Goal: Task Accomplishment & Management: Manage account settings

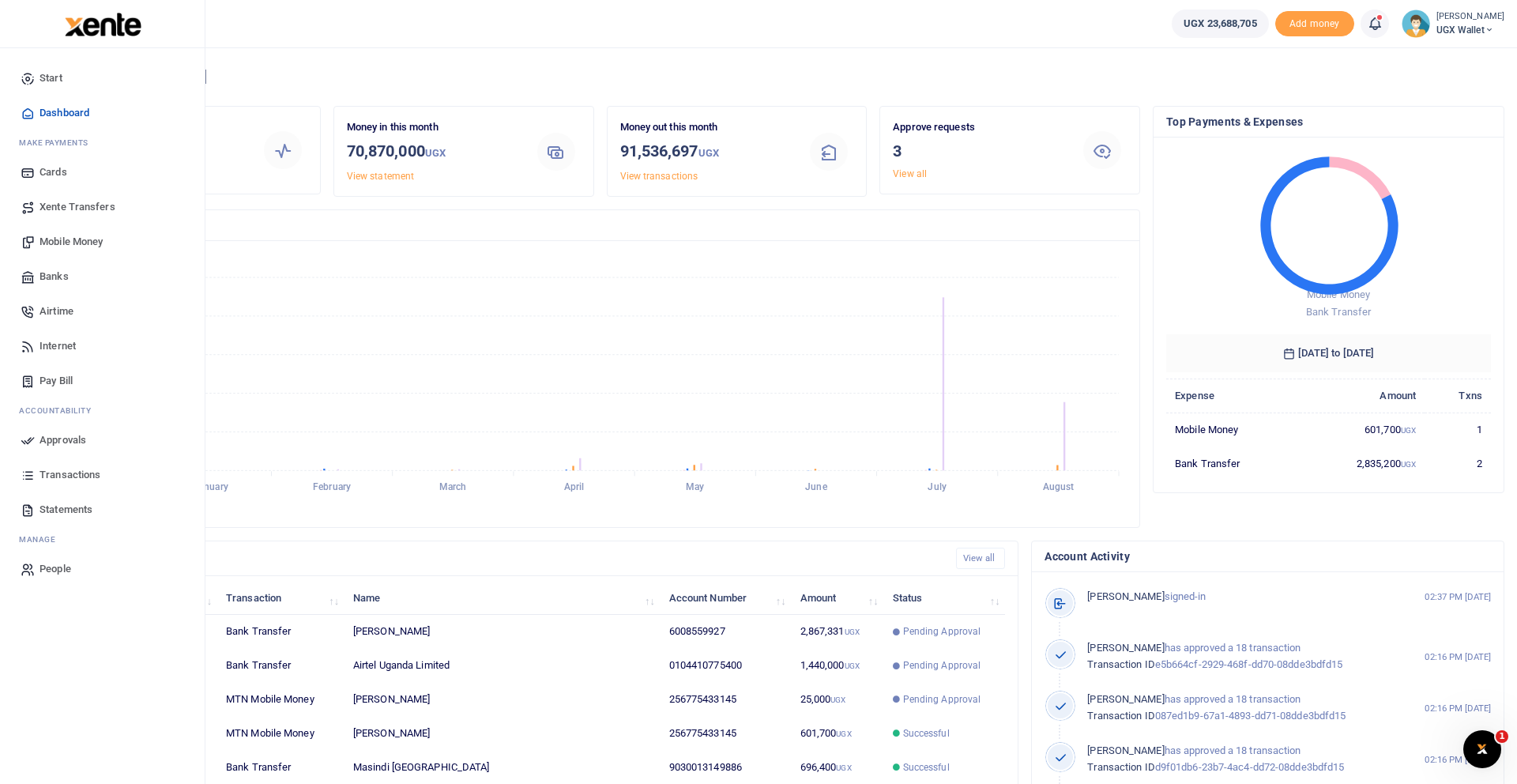
click at [69, 435] on span "Approvals" at bounding box center [62, 440] width 47 height 16
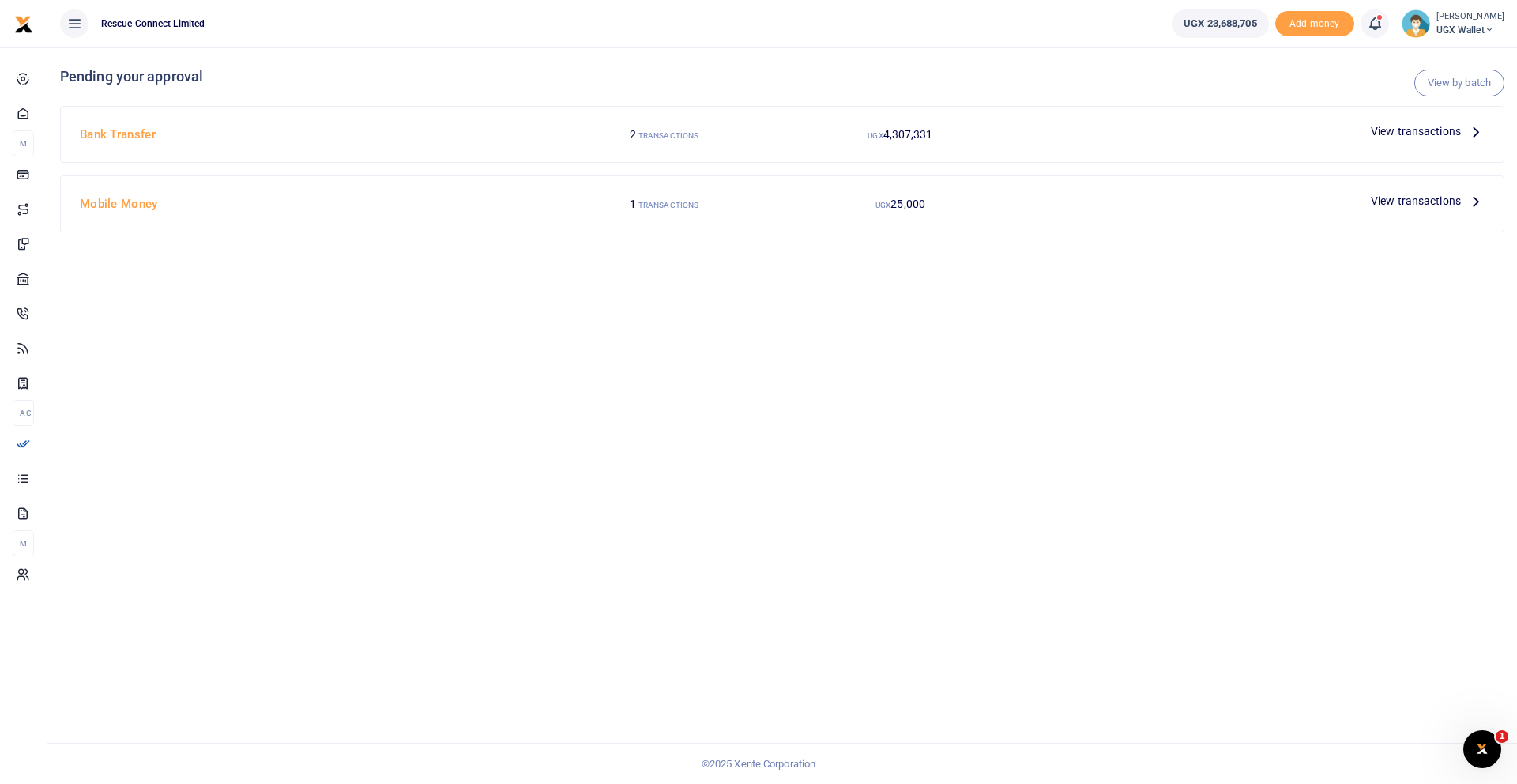
click at [1468, 197] on icon at bounding box center [1477, 201] width 18 height 18
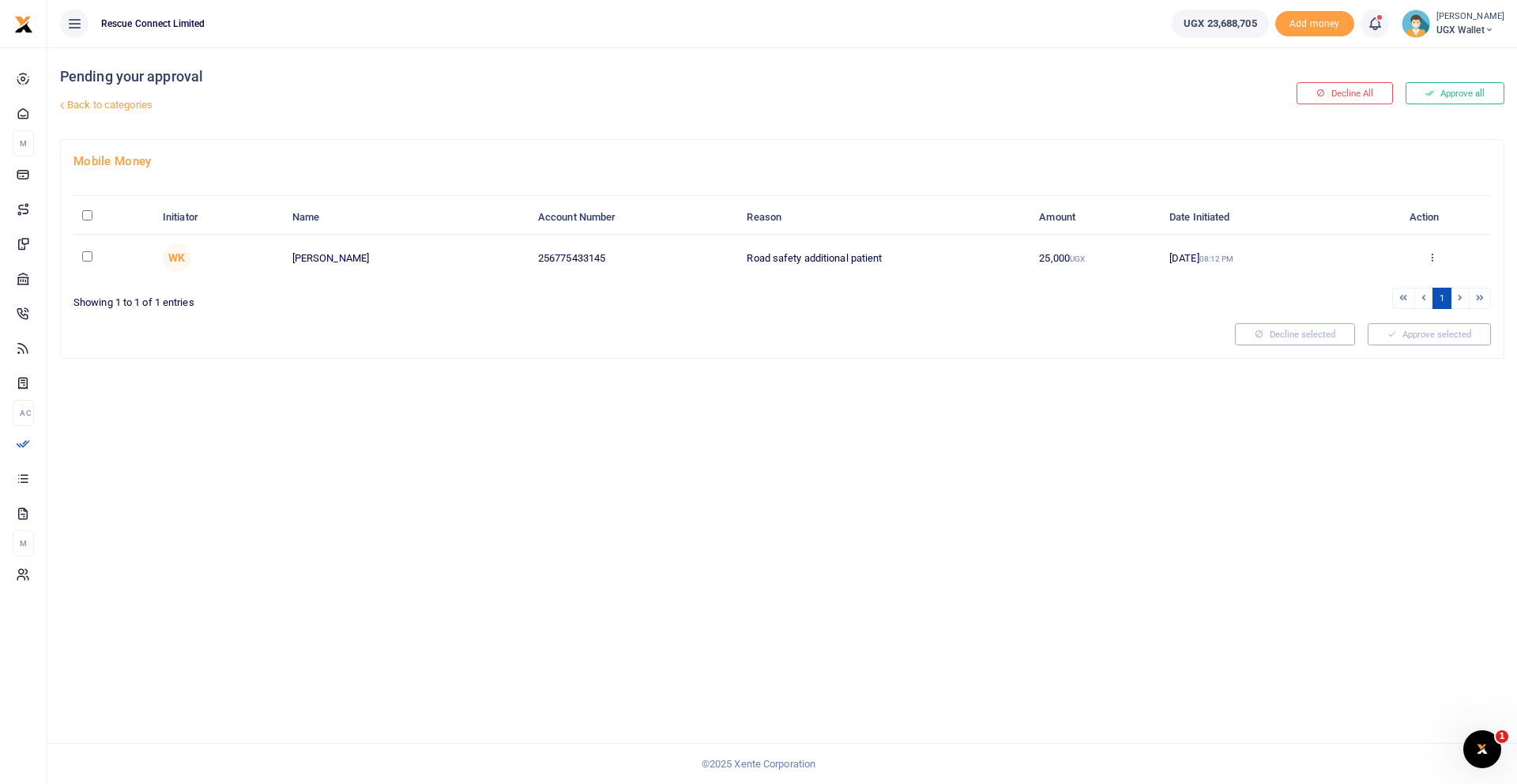
click at [91, 216] on input "\a \a : activate to sort column descending" at bounding box center [88, 215] width 11 height 11
checkbox input "true"
click at [1463, 341] on button "Approve selected (1)" at bounding box center [1424, 334] width 134 height 22
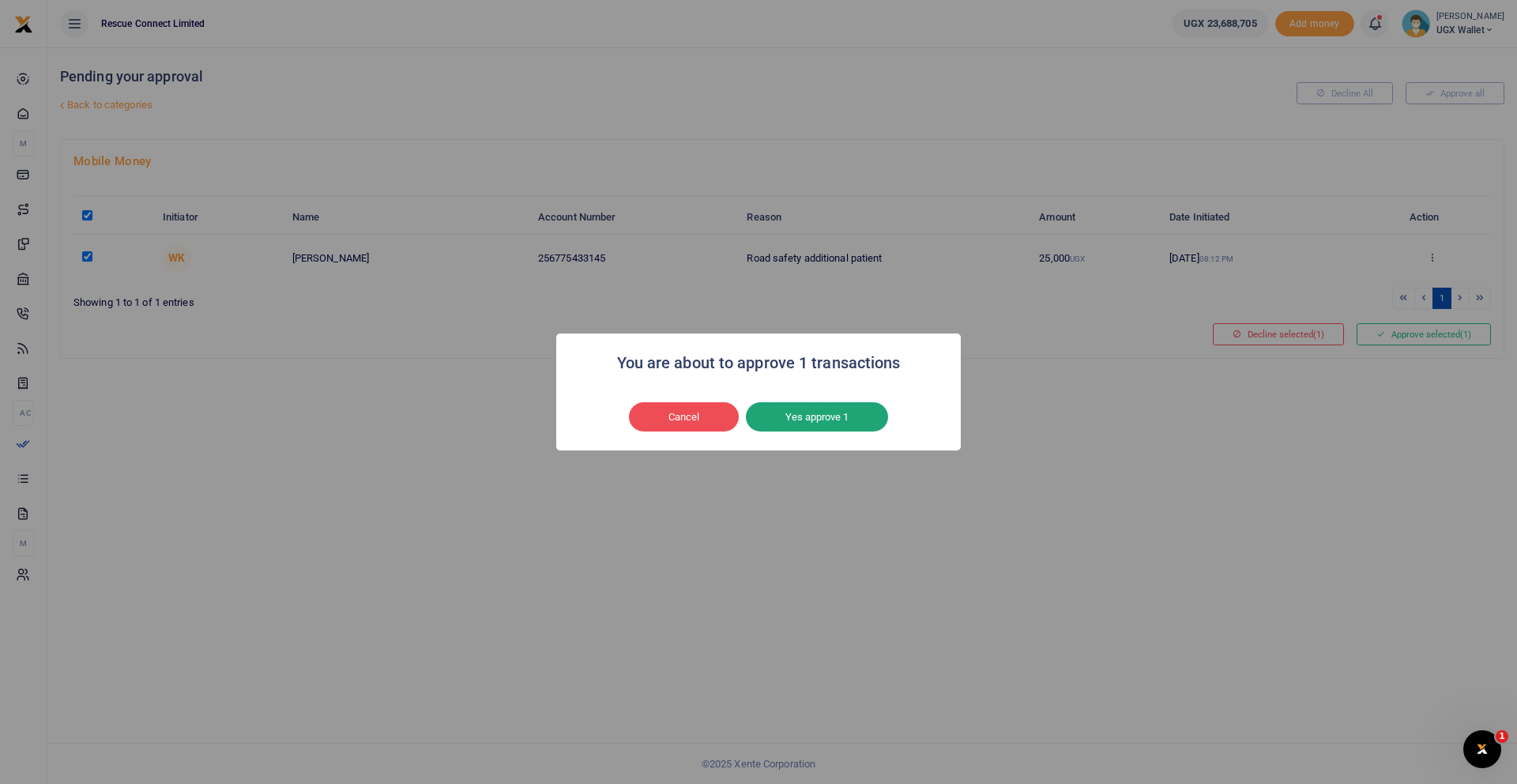
click at [815, 412] on button "Yes approve 1" at bounding box center [817, 417] width 142 height 30
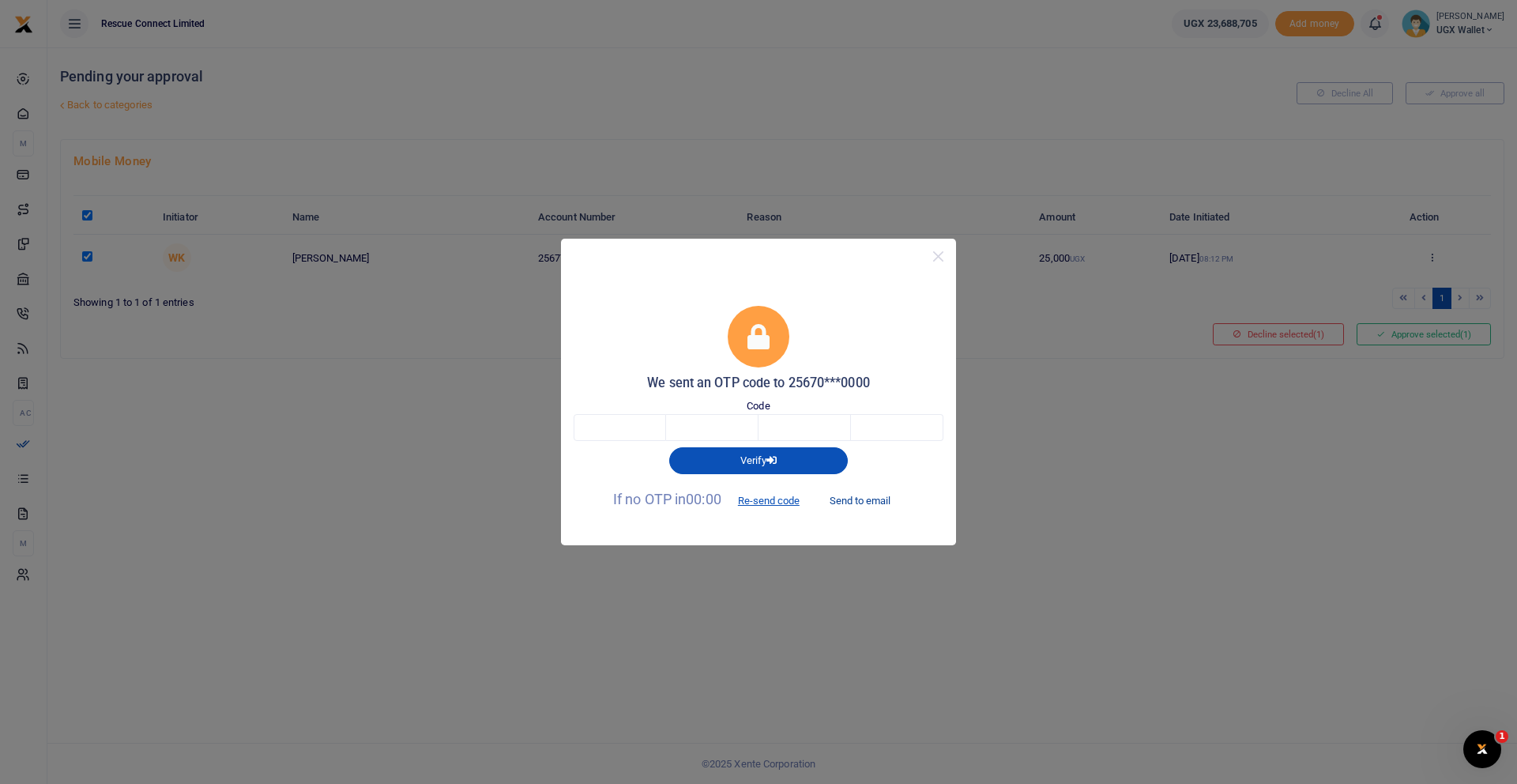
click at [857, 501] on button "Send to email" at bounding box center [860, 500] width 88 height 27
click at [605, 428] on input "text" at bounding box center [620, 427] width 92 height 27
type input "5"
type input "0"
type input "9"
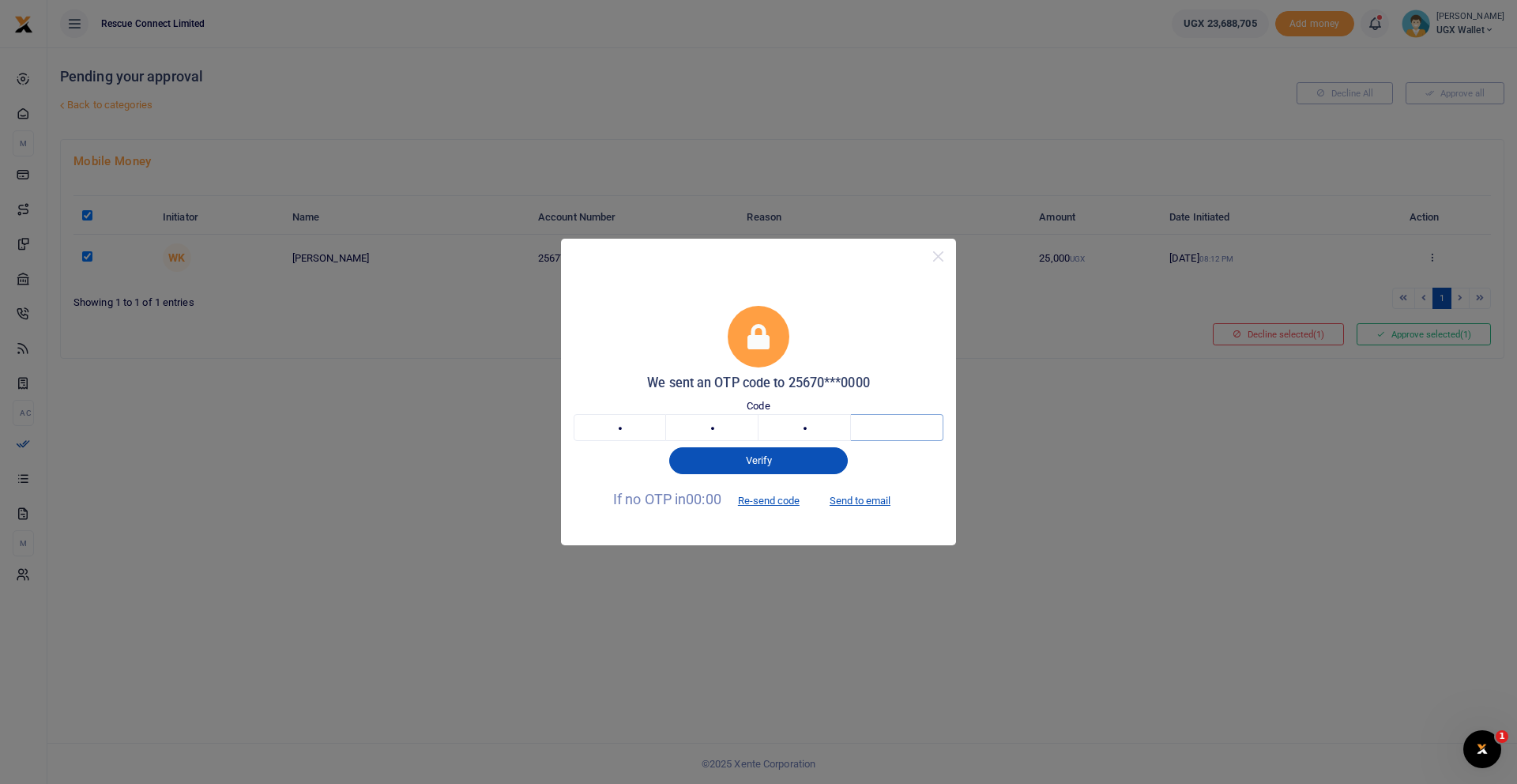
type input "6"
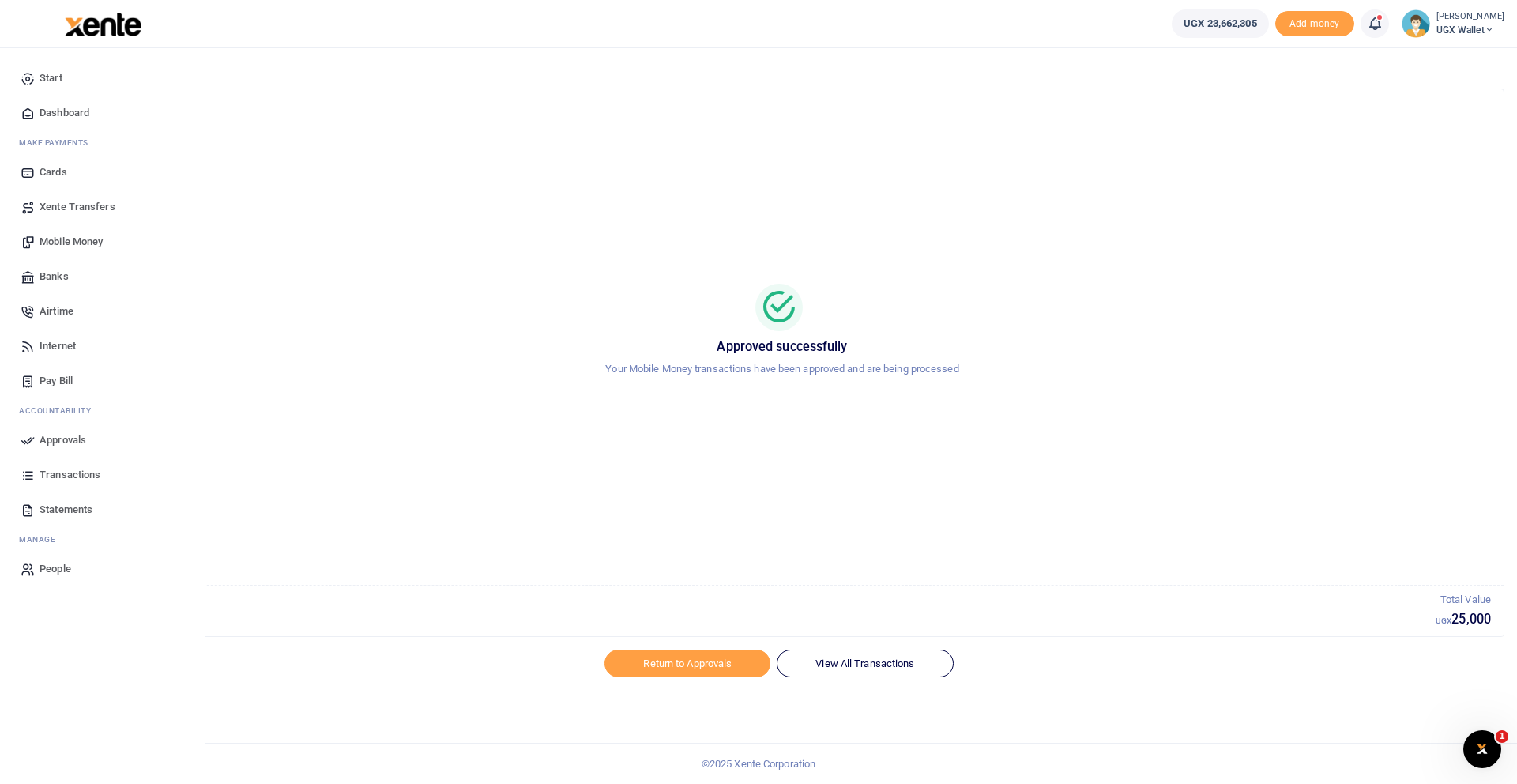
click at [56, 440] on span "Approvals" at bounding box center [62, 440] width 47 height 16
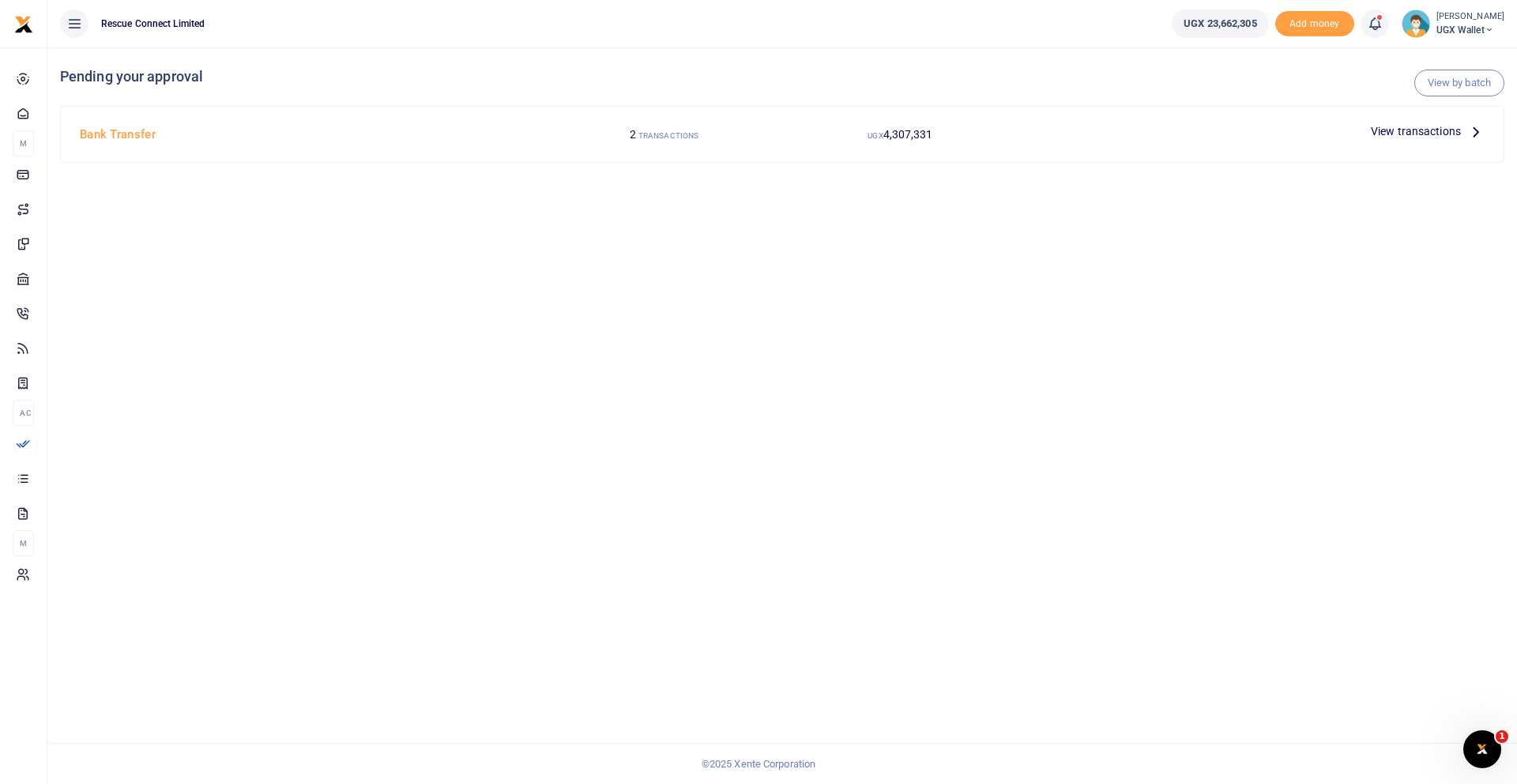
click at [1472, 134] on icon at bounding box center [1477, 131] width 18 height 18
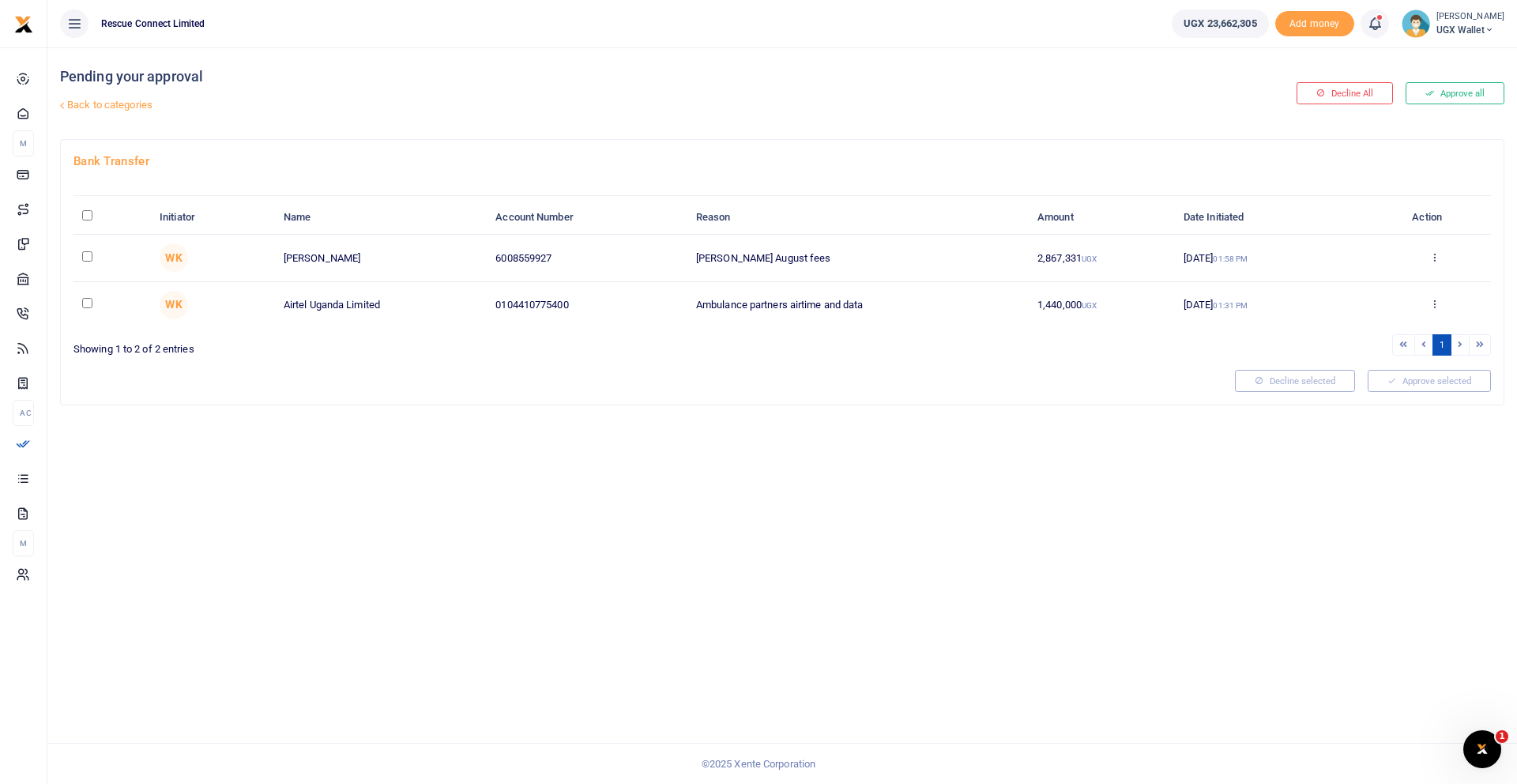
click at [91, 215] on input "\a \a : activate to sort column descending" at bounding box center [88, 215] width 11 height 11
checkbox input "true"
click at [1416, 384] on button "Approve selected (2)" at bounding box center [1424, 381] width 134 height 22
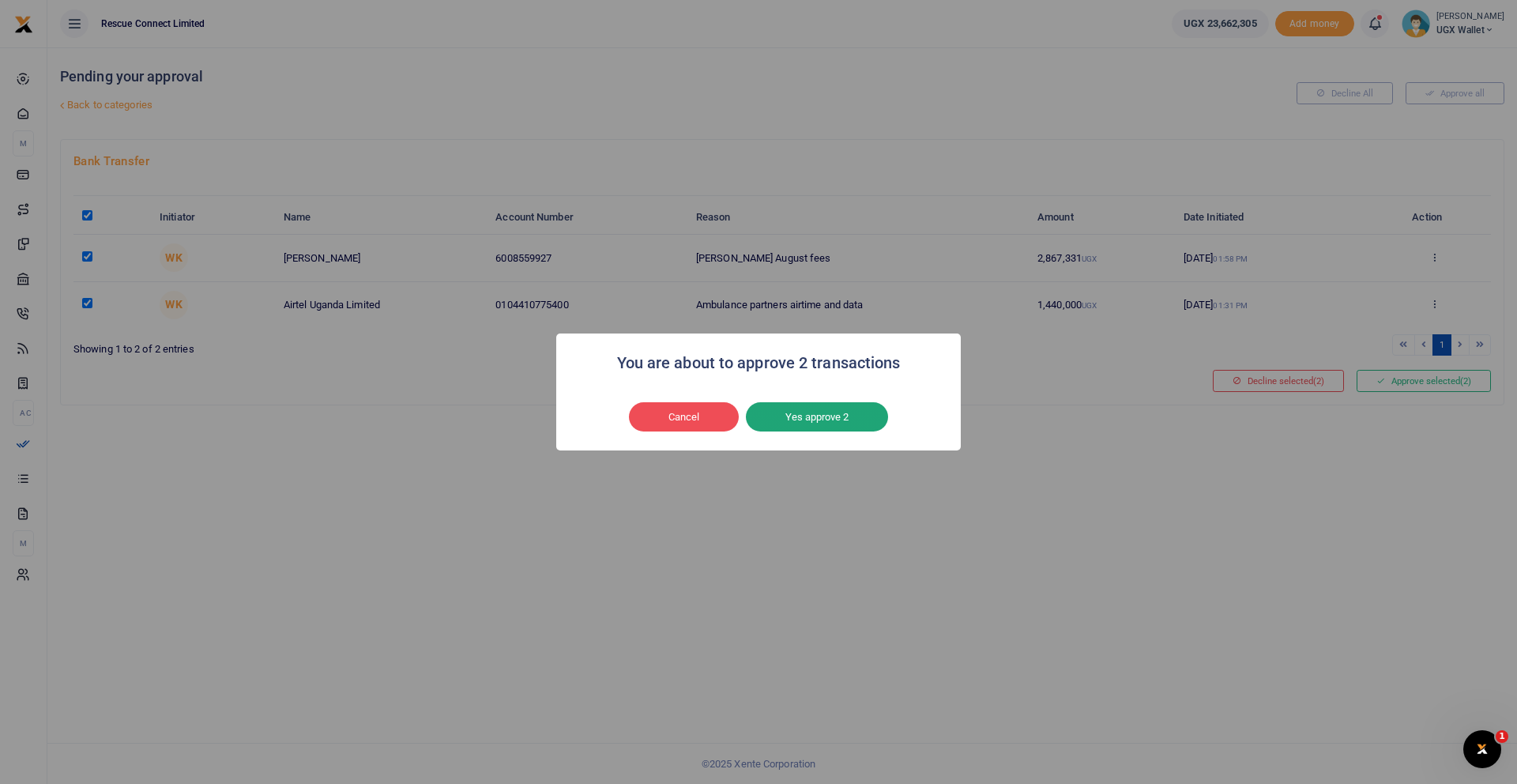
click at [838, 422] on button "Yes approve 2" at bounding box center [817, 417] width 142 height 30
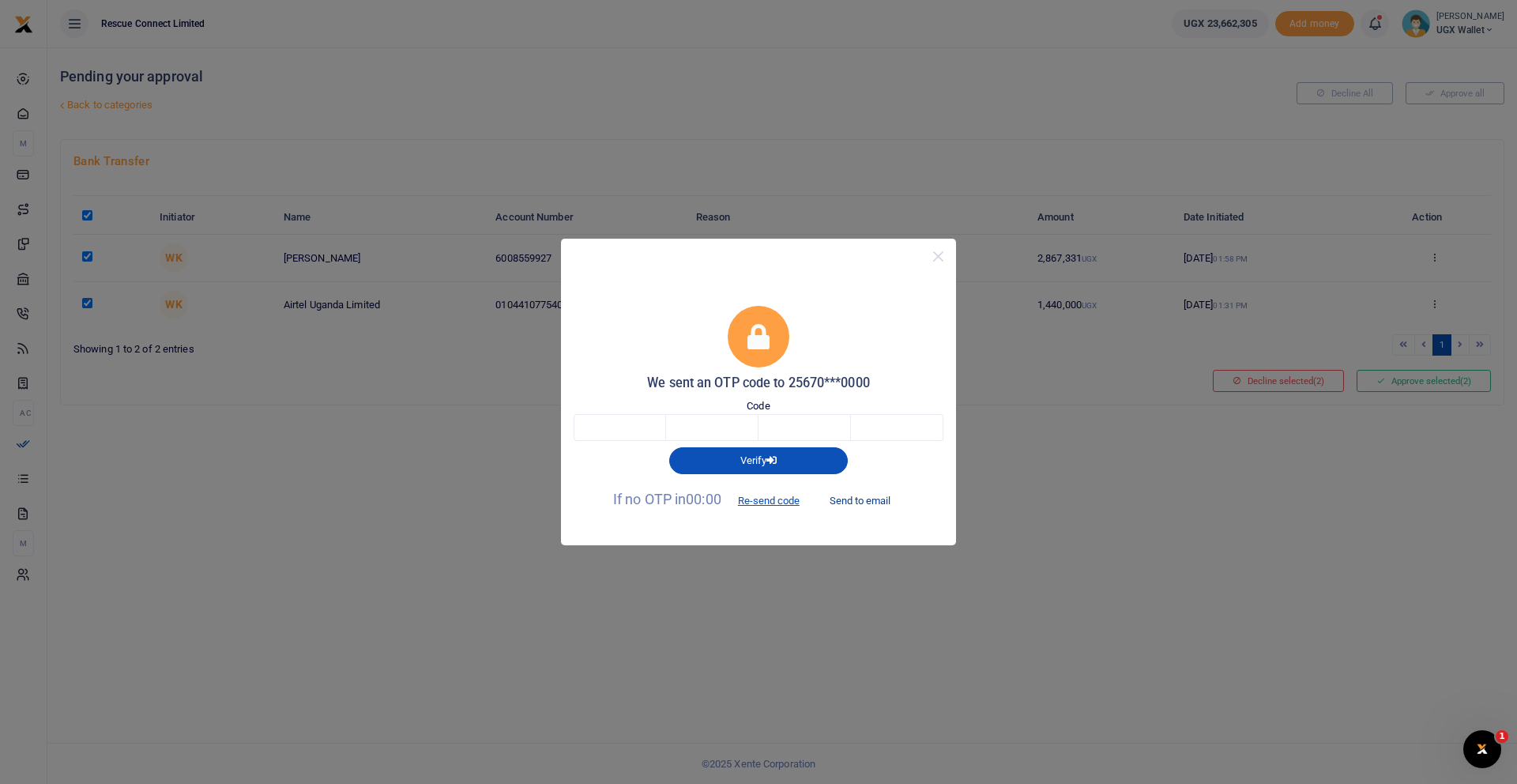
click at [857, 501] on button "Send to email" at bounding box center [860, 500] width 88 height 27
click at [627, 433] on input "text" at bounding box center [620, 427] width 92 height 27
type input "2"
type input "8"
type input "6"
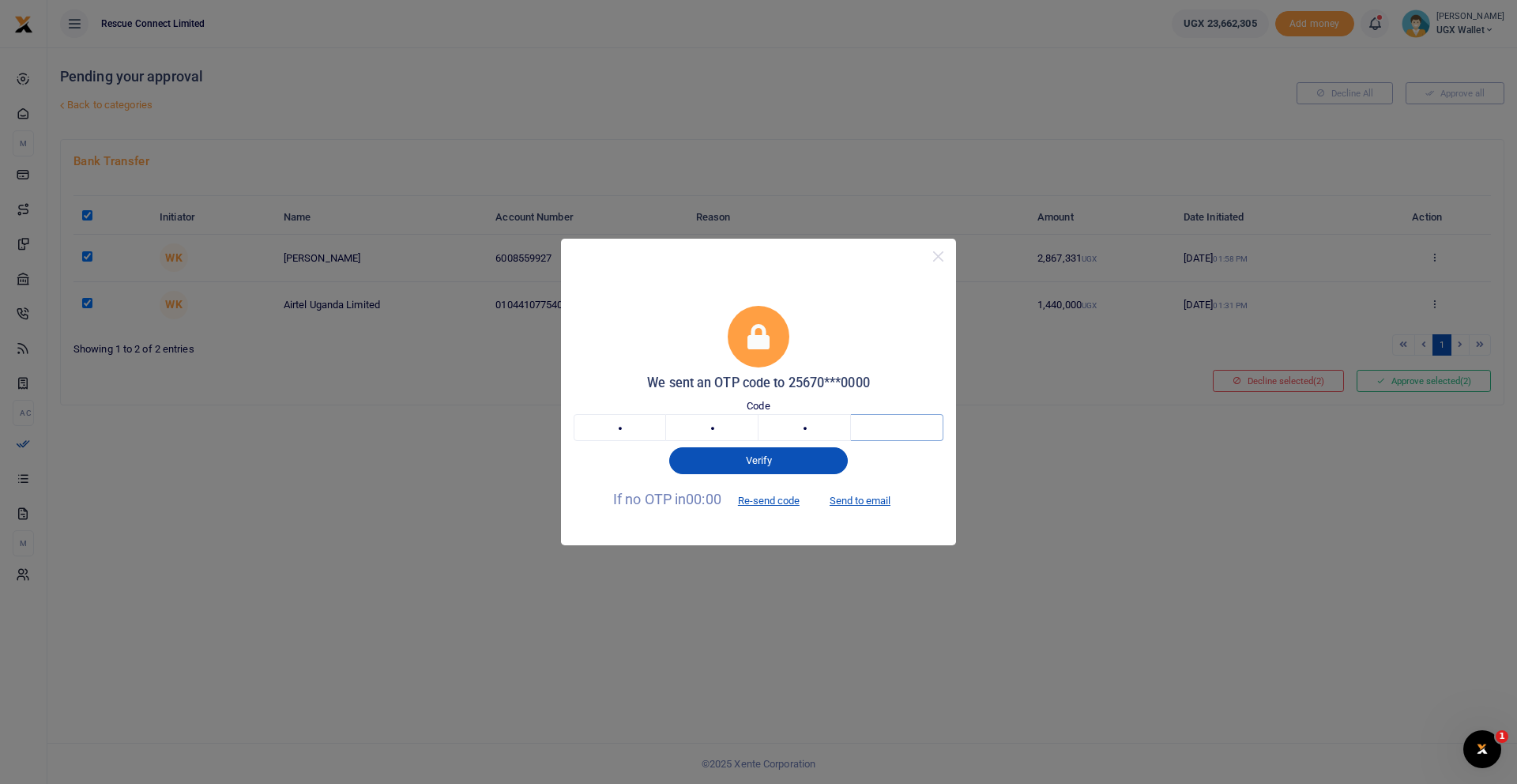
type input "1"
